Goal: Task Accomplishment & Management: Use online tool/utility

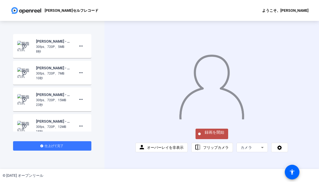
click at [25, 123] on mat-icon "play_circle_outline" at bounding box center [25, 125] width 6 height 5
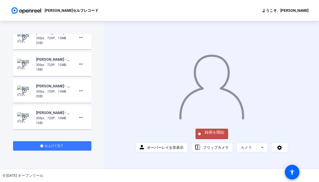
scroll to position [100, 0]
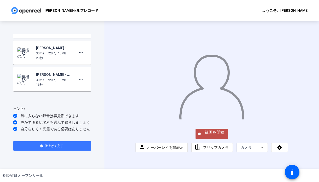
click at [27, 79] on mat-icon "play_circle_outline" at bounding box center [25, 78] width 6 height 5
click at [24, 79] on mat-icon "play_circle_outline" at bounding box center [25, 78] width 6 height 5
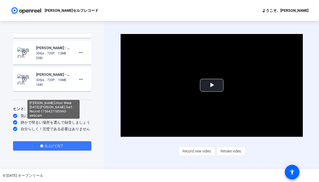
scroll to position [0, 0]
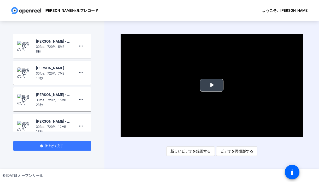
click at [211, 85] on span "Video Player" at bounding box center [211, 85] width 0 height 0
click at [25, 100] on mat-icon "play_circle_outline" at bounding box center [25, 98] width 6 height 5
click at [24, 99] on mat-icon "play_circle_outline" at bounding box center [25, 98] width 6 height 5
click at [211, 85] on span "Video Player" at bounding box center [211, 85] width 0 height 0
click at [81, 100] on mat-icon "more_horiz" at bounding box center [81, 99] width 6 height 6
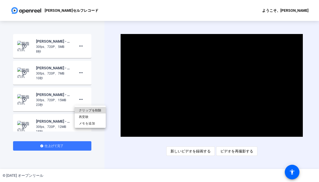
click at [103, 110] on button "クリップを削除" at bounding box center [90, 110] width 31 height 7
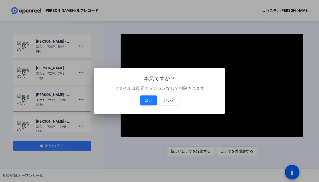
click at [145, 97] on span "はい" at bounding box center [148, 100] width 7 height 6
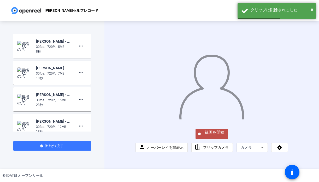
click at [26, 100] on mat-icon "play_circle_outline" at bounding box center [25, 98] width 6 height 5
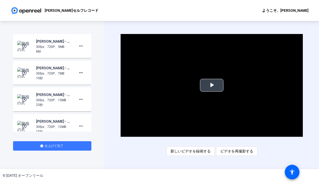
click at [211, 85] on span "Video Player" at bounding box center [211, 85] width 0 height 0
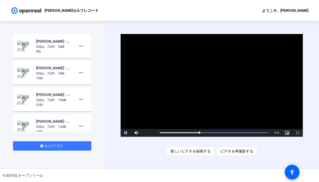
click at [25, 73] on mat-icon "play_circle_outline" at bounding box center [25, 72] width 6 height 5
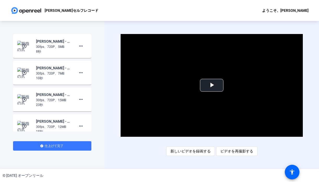
click at [26, 73] on mat-icon "play_circle_outline" at bounding box center [25, 72] width 6 height 5
click at [212, 99] on video "Video Player" at bounding box center [211, 85] width 182 height 102
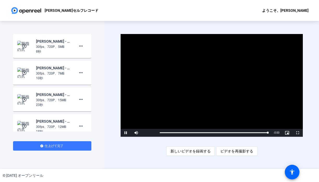
click at [25, 47] on mat-icon "play_circle_outline" at bounding box center [25, 45] width 6 height 5
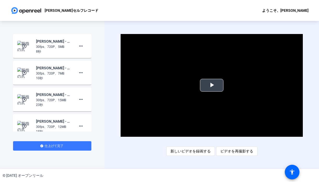
click at [211, 85] on span "Video Player" at bounding box center [211, 85] width 0 height 0
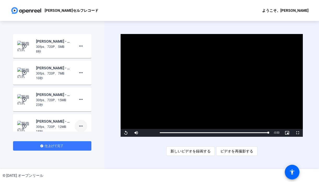
click at [80, 126] on mat-icon "more_horiz" at bounding box center [81, 126] width 6 height 6
click at [88, 151] on font "メモを追加" at bounding box center [87, 150] width 16 height 4
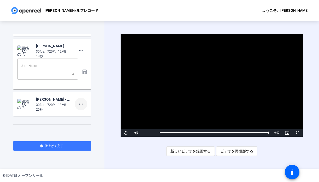
scroll to position [78, 0]
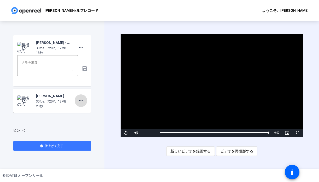
click at [81, 101] on mat-icon "more_horiz" at bounding box center [81, 100] width 6 height 6
click at [86, 125] on font "メモを追加" at bounding box center [87, 125] width 16 height 4
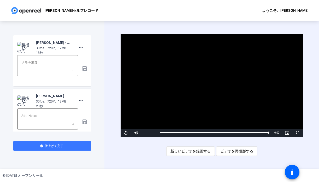
click at [67, 116] on textarea at bounding box center [47, 118] width 52 height 13
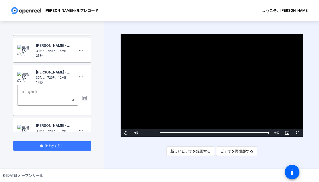
scroll to position [46, 0]
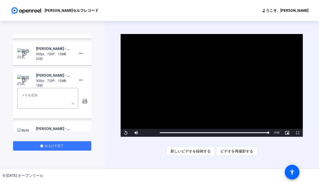
click at [111, 91] on div "Video Player is loading. Play Video Replay Mute 32% Current Time 0:08 / Duratio…" at bounding box center [211, 95] width 214 height 148
click at [23, 78] on mat-icon "play_circle_outline" at bounding box center [25, 79] width 6 height 5
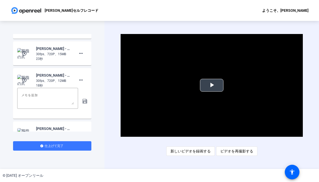
click at [211, 85] on span "Video Player" at bounding box center [211, 85] width 0 height 0
click at [82, 81] on mat-icon "more_horiz" at bounding box center [81, 80] width 6 height 6
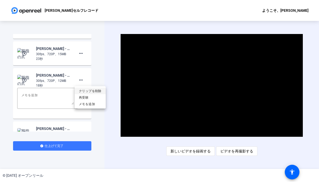
click at [94, 91] on font "クリップを削除" at bounding box center [90, 91] width 23 height 4
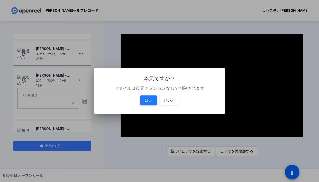
click at [147, 97] on span "はい" at bounding box center [148, 100] width 7 height 6
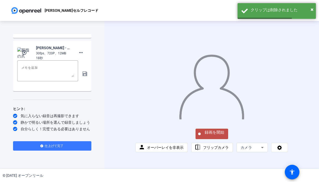
scroll to position [0, 0]
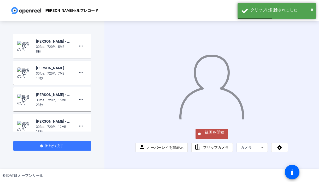
click at [30, 100] on img at bounding box center [24, 99] width 15 height 10
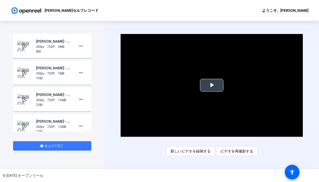
click at [211, 85] on span "Video Player" at bounding box center [211, 85] width 0 height 0
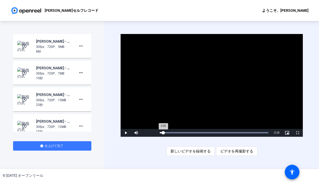
click at [163, 132] on div "Loaded : 100.00% 0:00 0:00" at bounding box center [214, 132] width 108 height 1
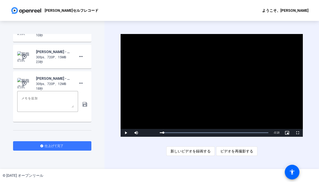
scroll to position [46, 0]
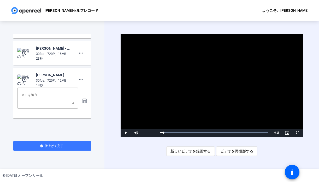
click at [161, 98] on video "Video Player" at bounding box center [211, 85] width 182 height 102
click at [103, 88] on div "録画を開始 play_circle_outline [PERSON_NAME] - ホストウィーク [DATE] - [PERSON_NAME] 自己記録 -…" at bounding box center [52, 95] width 104 height 148
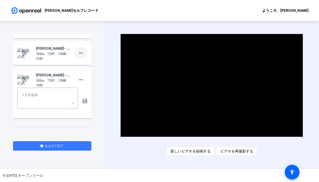
scroll to position [0, 0]
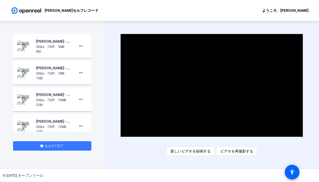
click at [26, 46] on mat-icon "play_circle_outline" at bounding box center [25, 45] width 6 height 5
click at [25, 72] on mat-icon "play_circle_outline" at bounding box center [25, 72] width 6 height 5
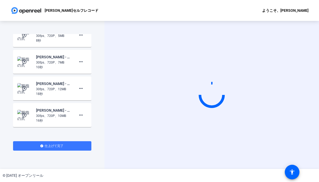
scroll to position [12, 0]
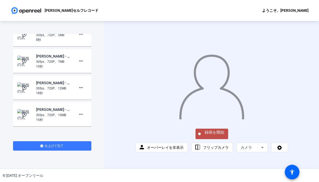
click at [23, 88] on mat-icon "play_circle_outline" at bounding box center [25, 87] width 6 height 5
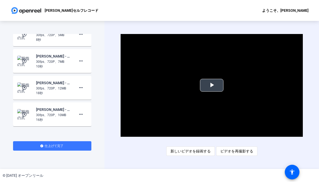
click at [211, 85] on span "Video Player" at bounding box center [211, 85] width 0 height 0
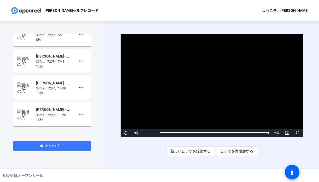
click at [26, 61] on mat-icon "play_circle_outline" at bounding box center [25, 60] width 6 height 5
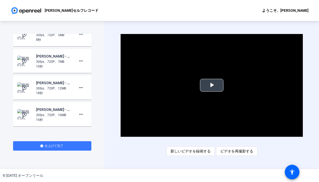
click at [211, 85] on span "Video Player" at bounding box center [211, 85] width 0 height 0
click at [82, 89] on mat-icon "more_horiz" at bounding box center [81, 87] width 6 height 6
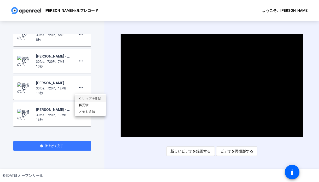
click at [86, 100] on span "クリップを削除" at bounding box center [90, 98] width 23 height 6
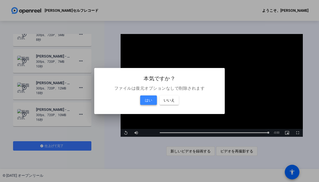
click at [153, 101] on span at bounding box center [148, 100] width 17 height 13
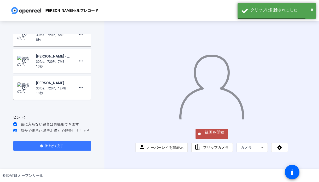
scroll to position [0, 0]
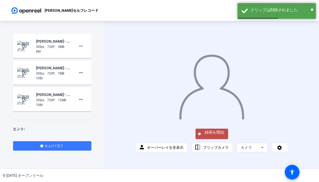
click at [25, 45] on mat-icon "play_circle_outline" at bounding box center [25, 45] width 6 height 5
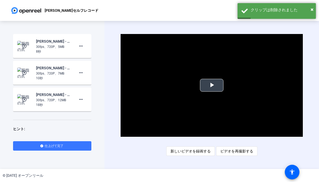
click at [211, 85] on span "Video Player" at bounding box center [211, 85] width 0 height 0
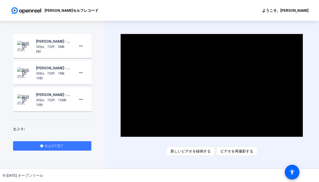
click at [25, 77] on img at bounding box center [24, 72] width 15 height 10
click at [25, 73] on mat-icon "play_circle_outline" at bounding box center [25, 72] width 6 height 5
click at [211, 85] on span "Video Player" at bounding box center [211, 85] width 0 height 0
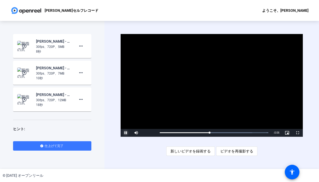
click at [128, 132] on span "Video Player" at bounding box center [125, 132] width 10 height 0
click at [26, 44] on mat-icon "play_circle_outline" at bounding box center [25, 45] width 6 height 5
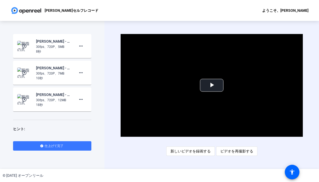
click at [26, 46] on mat-icon "play_circle_outline" at bounding box center [25, 45] width 6 height 5
click at [25, 47] on mat-icon "play_circle_outline" at bounding box center [25, 45] width 6 height 5
click at [211, 85] on span "Video Player" at bounding box center [211, 85] width 0 height 0
